Goal: Task Accomplishment & Management: Complete application form

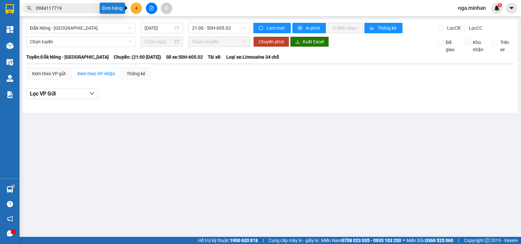
click at [136, 7] on icon "plus" at bounding box center [136, 8] width 5 height 5
click at [153, 24] on div "Tạo đơn hàng" at bounding box center [162, 24] width 28 height 7
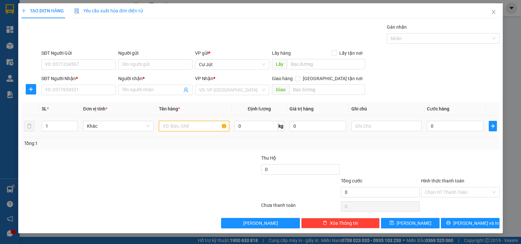
click at [189, 124] on input "text" at bounding box center [194, 126] width 70 height 10
type input "thùng"
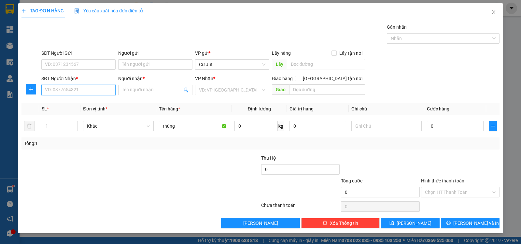
click at [81, 89] on input "SĐT Người Nhận *" at bounding box center [78, 90] width 74 height 10
type input "0902540144"
click at [78, 103] on div "0902540144 - c phượng" at bounding box center [78, 102] width 66 height 7
type input "c phượng"
checkbox input "true"
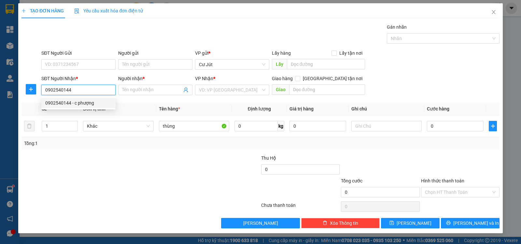
type input "372/30 [GEOGRAPHIC_DATA]"
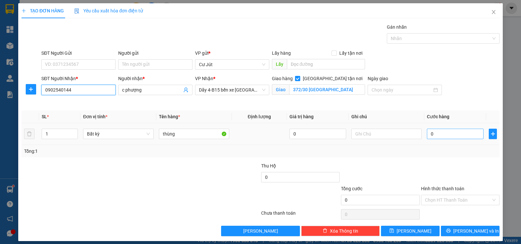
type input "0902540144"
click at [448, 137] on input "0" at bounding box center [455, 134] width 57 height 10
type input "4"
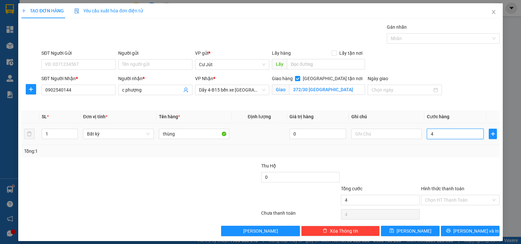
type input "40"
type input "40.000"
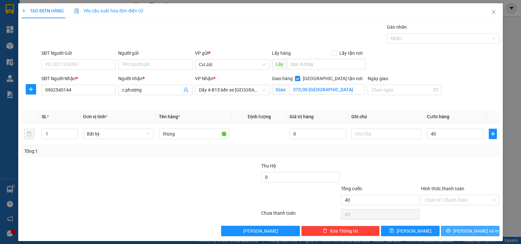
type input "40.000"
click at [469, 227] on button "[PERSON_NAME] và In" at bounding box center [470, 231] width 59 height 10
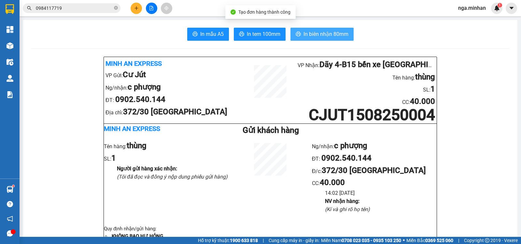
click at [334, 35] on span "In biên nhận 80mm" at bounding box center [326, 34] width 45 height 8
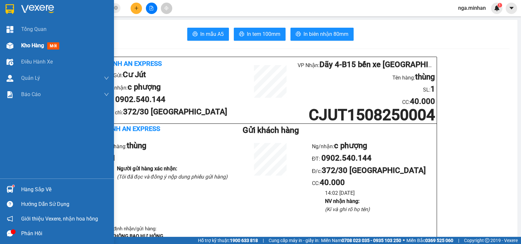
click at [14, 44] on div at bounding box center [9, 45] width 11 height 11
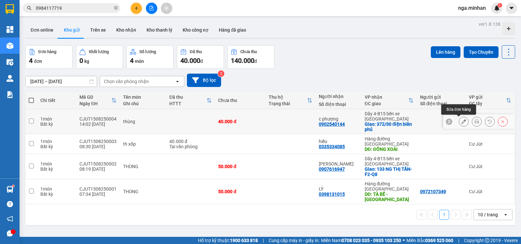
click at [462, 123] on icon at bounding box center [464, 121] width 5 height 5
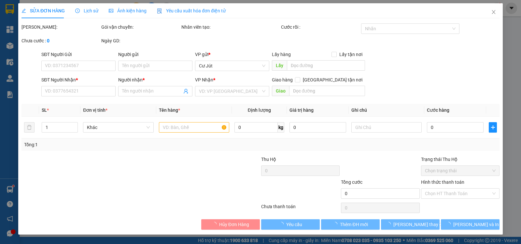
type input "0902540144"
type input "c phượng"
checkbox input "true"
type input "372/30 [GEOGRAPHIC_DATA]"
type input "40.000"
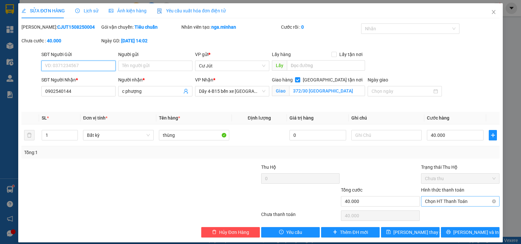
scroll to position [6, 0]
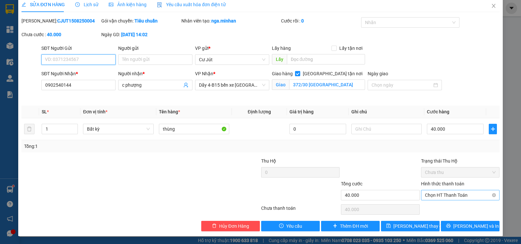
click at [455, 193] on span "Chọn HT Thanh Toán" at bounding box center [460, 195] width 71 height 10
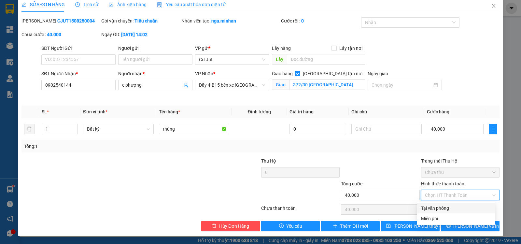
drag, startPoint x: 437, startPoint y: 209, endPoint x: 430, endPoint y: 230, distance: 23.0
click at [437, 209] on div "Tại văn phòng" at bounding box center [456, 208] width 70 height 7
type input "0"
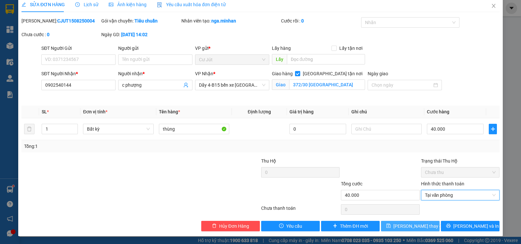
click at [425, 227] on button "[PERSON_NAME] thay đổi" at bounding box center [410, 226] width 59 height 10
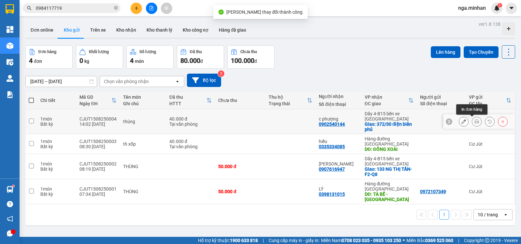
click at [475, 122] on icon at bounding box center [477, 121] width 5 height 5
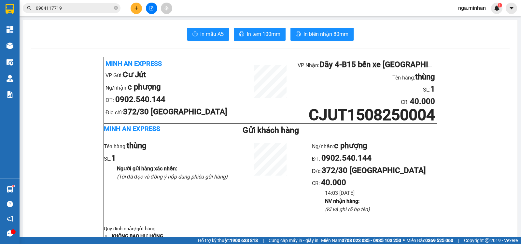
click at [311, 33] on span "In biên nhận 80mm" at bounding box center [326, 34] width 45 height 8
click at [80, 7] on input "0984117719" at bounding box center [74, 8] width 77 height 7
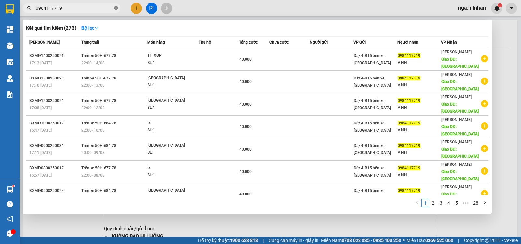
click at [115, 7] on icon "close-circle" at bounding box center [116, 8] width 4 height 4
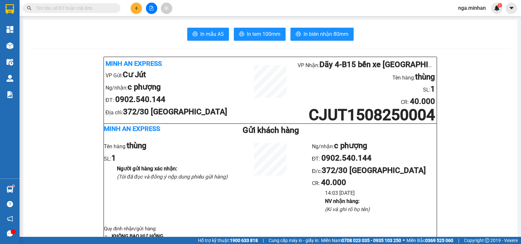
paste input "0354309899"
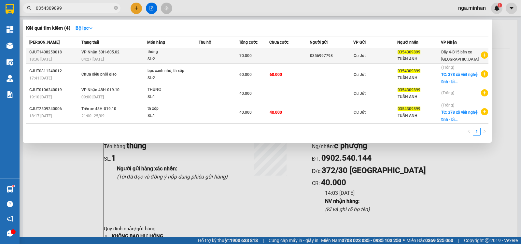
type input "0354309899"
click at [211, 57] on td at bounding box center [219, 55] width 40 height 15
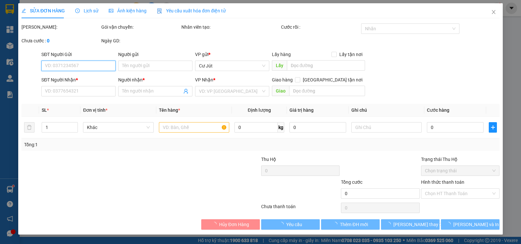
type input "0356997798"
type input "0354309899"
type input "TUẤN ANH"
type input "70.000"
